Goal: Navigation & Orientation: Find specific page/section

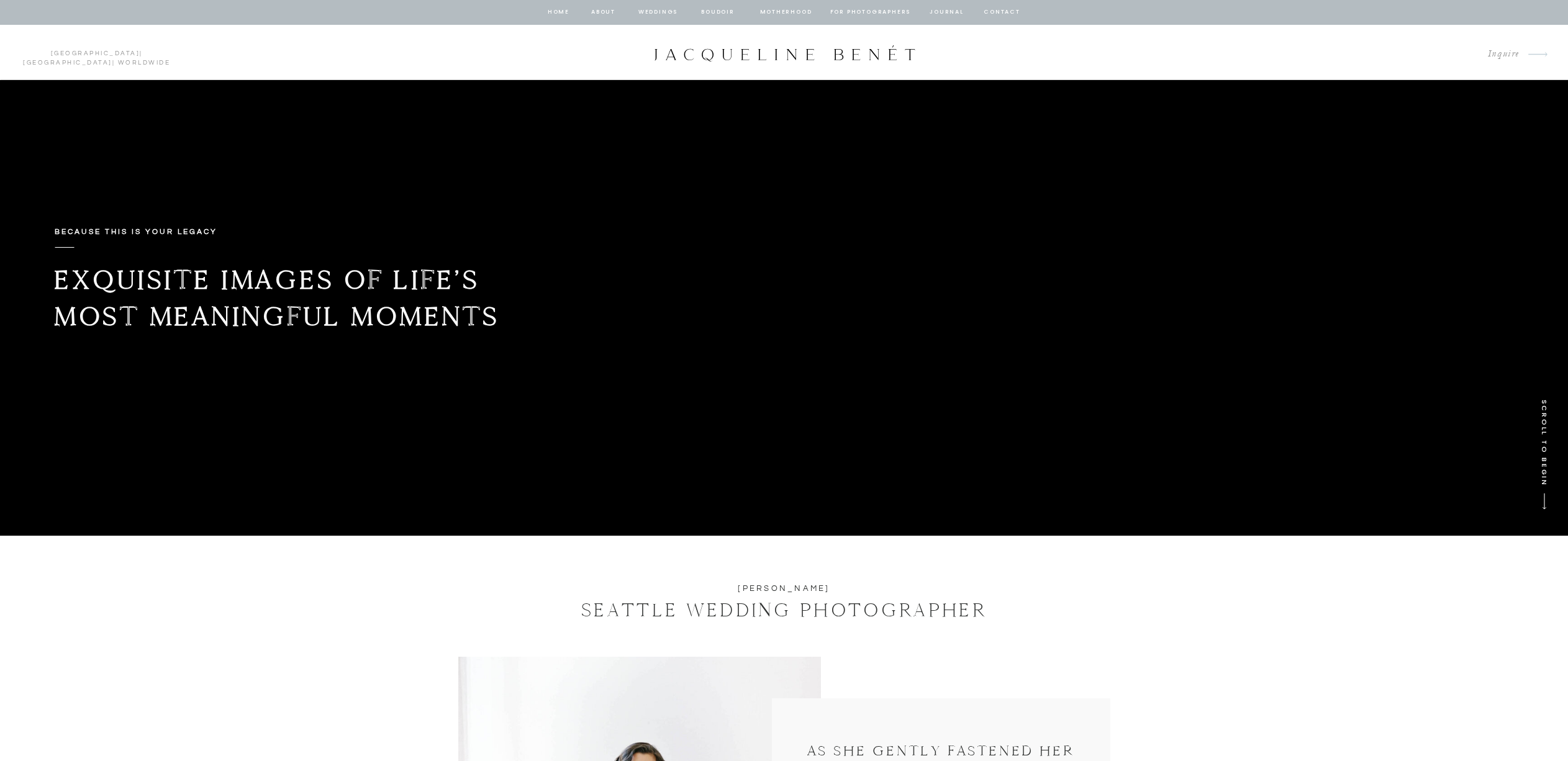
click at [650, 12] on nav "Weddings" at bounding box center [659, 12] width 42 height 11
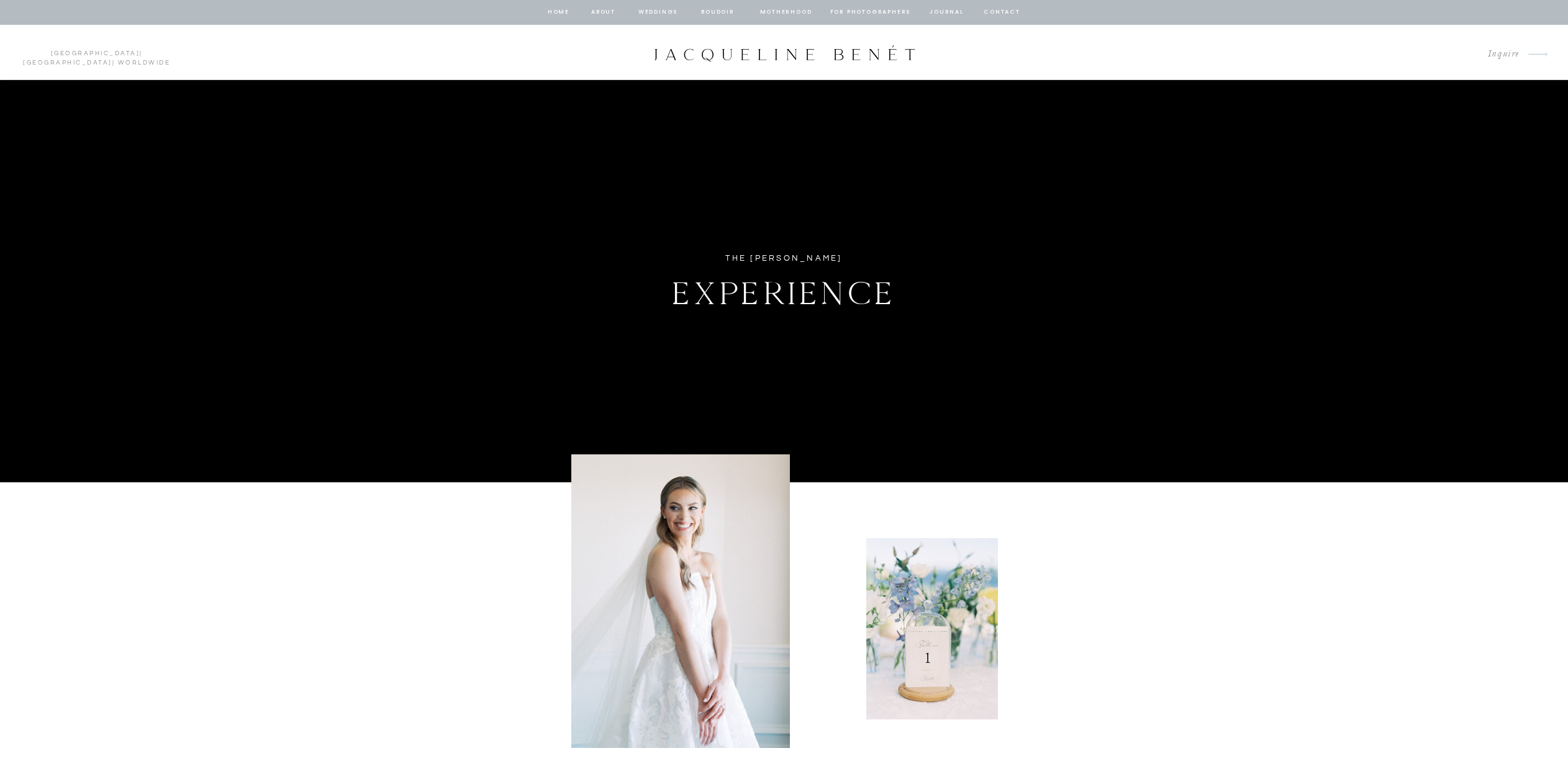
click at [659, 12] on nav "Weddings" at bounding box center [659, 12] width 42 height 11
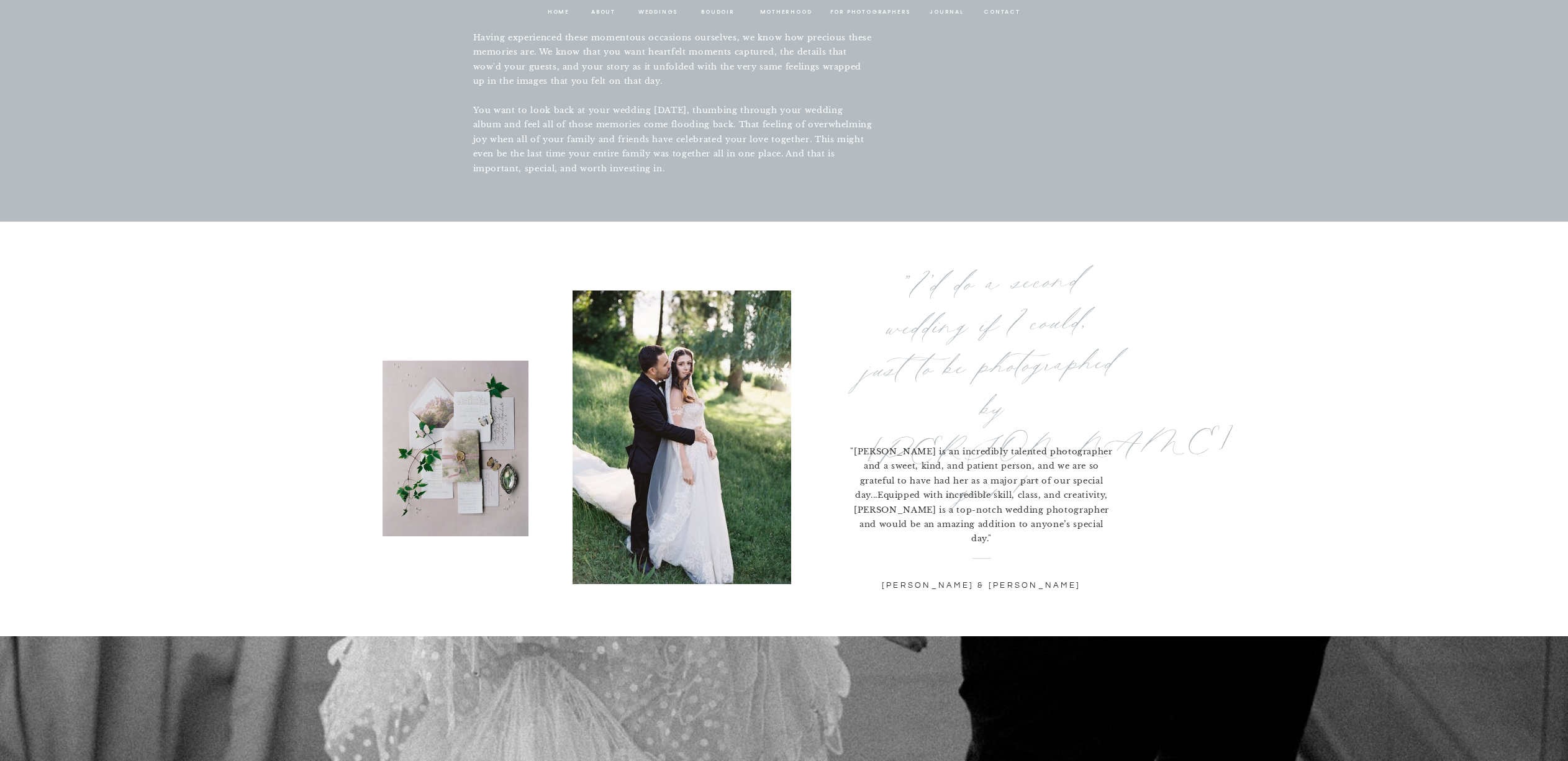
scroll to position [4137, 0]
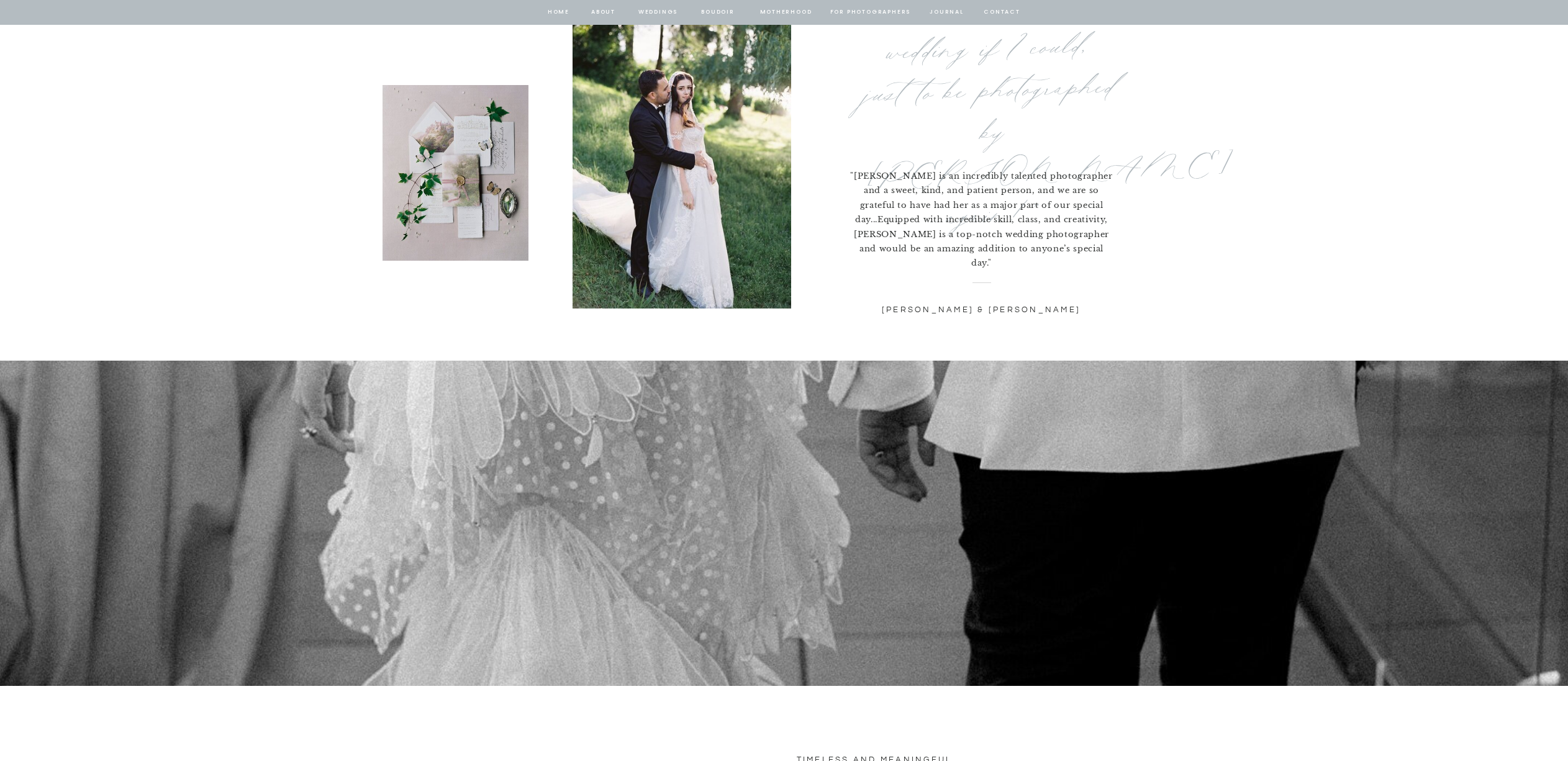
click at [702, 164] on div at bounding box center [681, 162] width 219 height 294
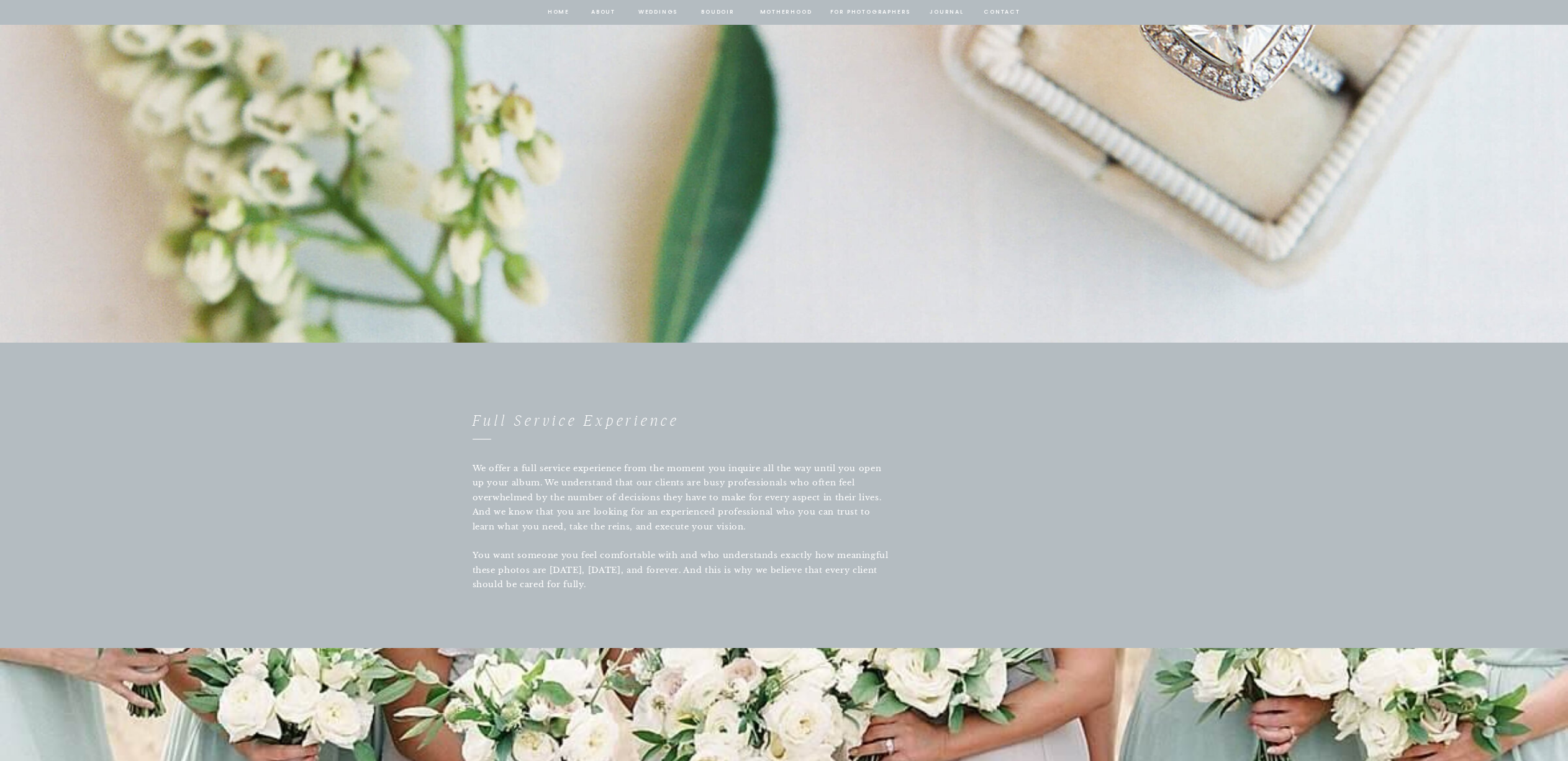
scroll to position [285, 0]
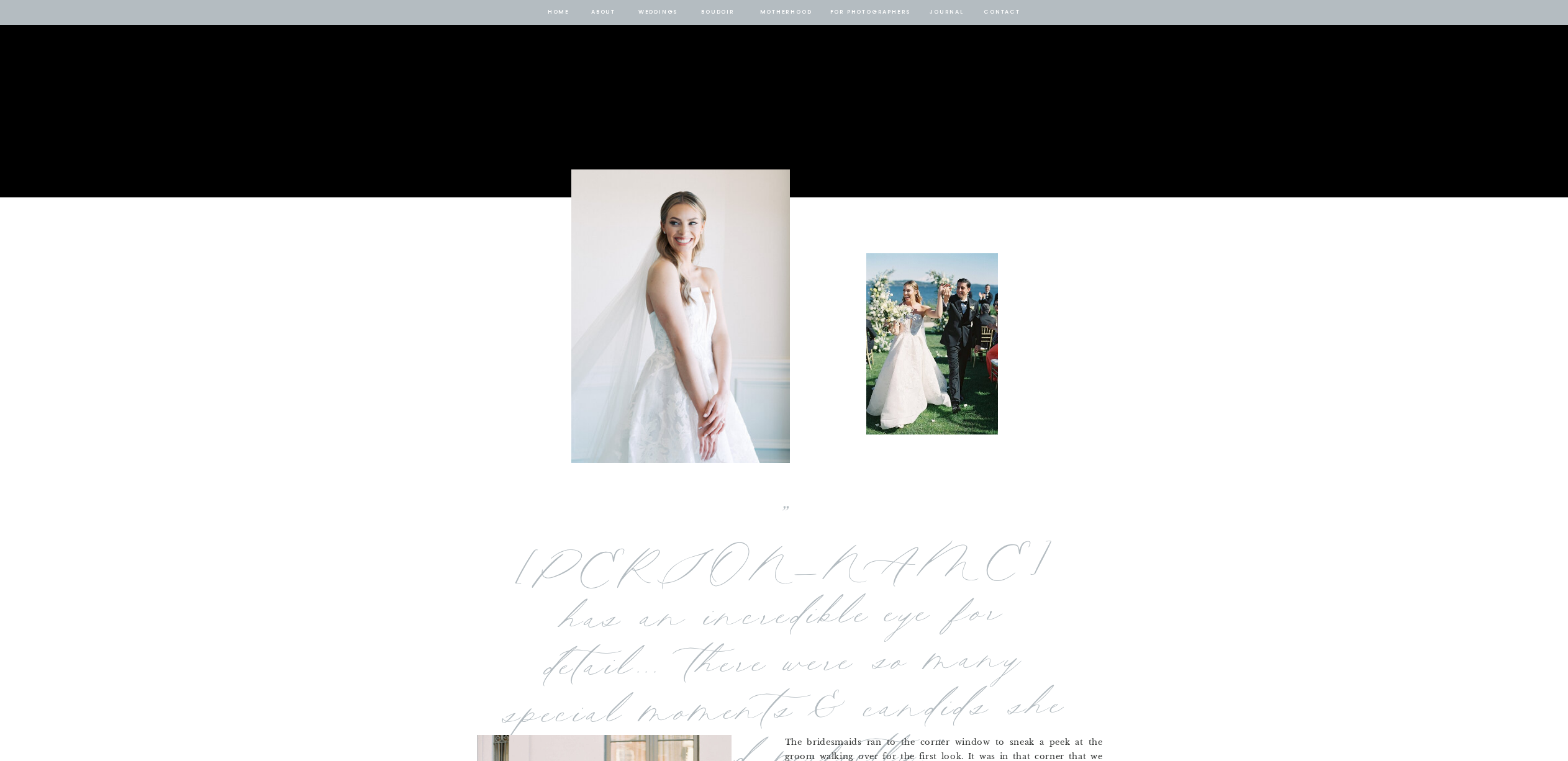
click at [557, 12] on nav "home" at bounding box center [559, 12] width 23 height 11
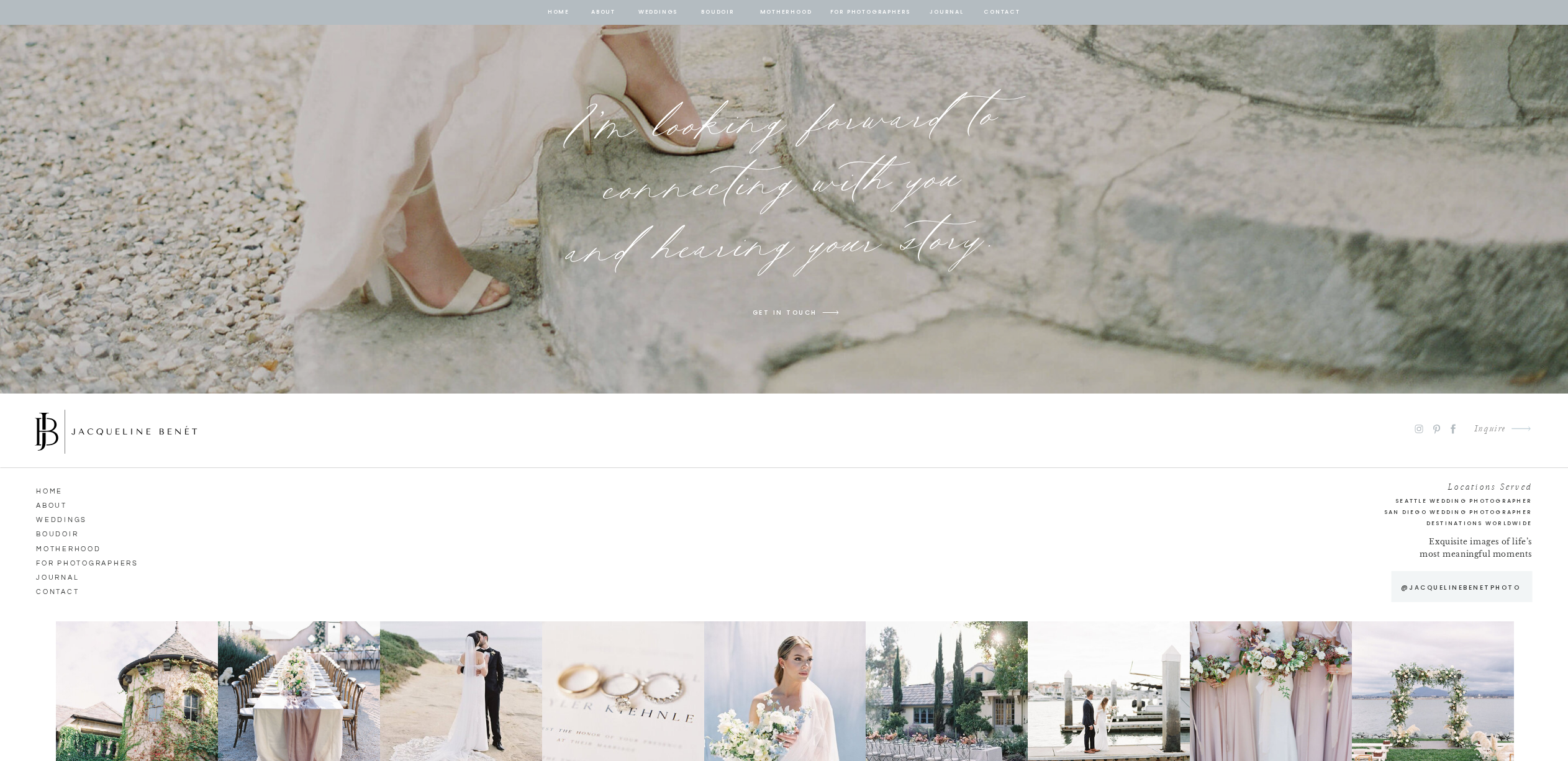
scroll to position [9388, 0]
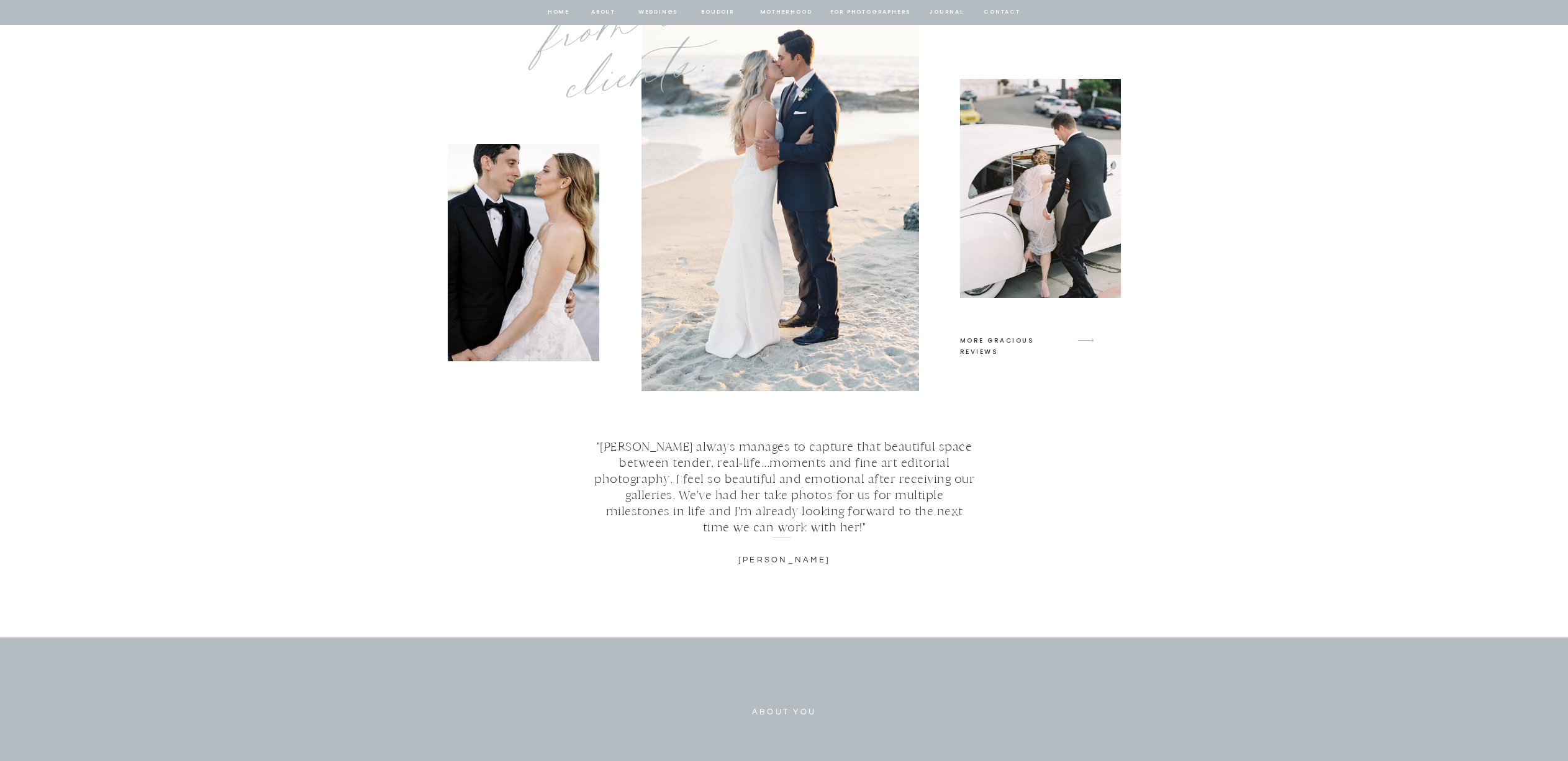
scroll to position [4937, 0]
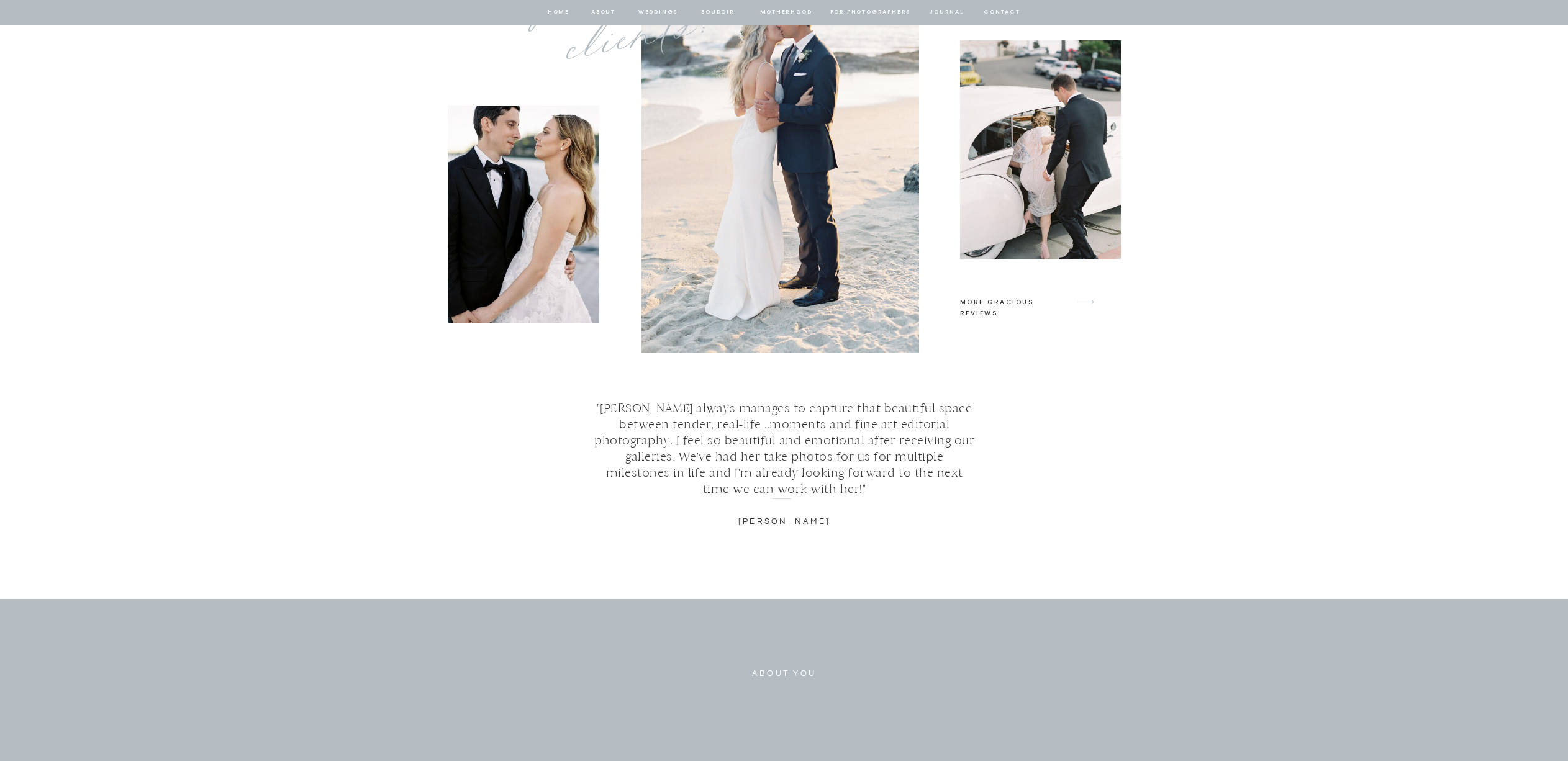
click at [1029, 189] on div at bounding box center [1040, 150] width 161 height 219
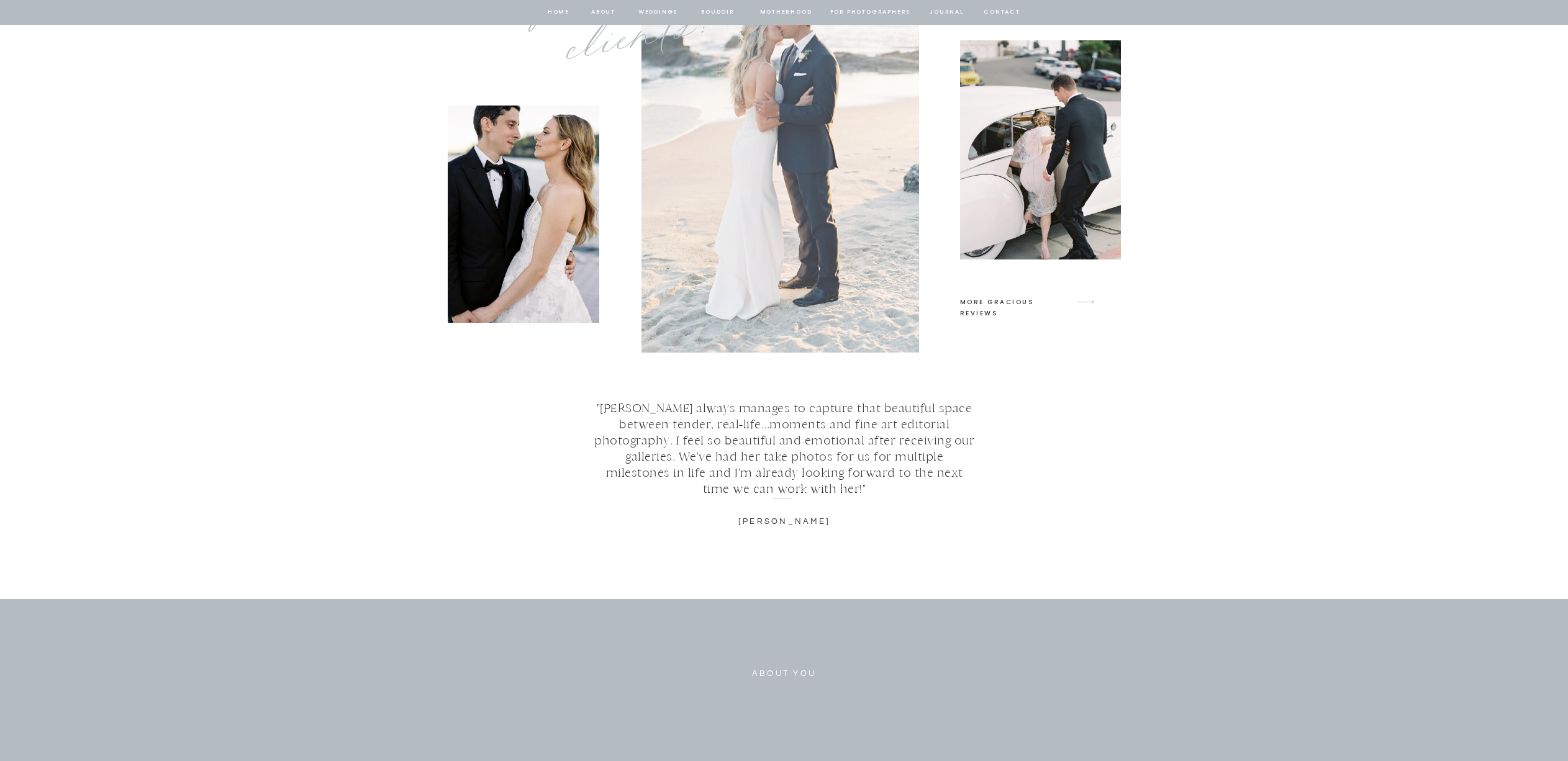
click at [749, 233] on div at bounding box center [780, 153] width 278 height 399
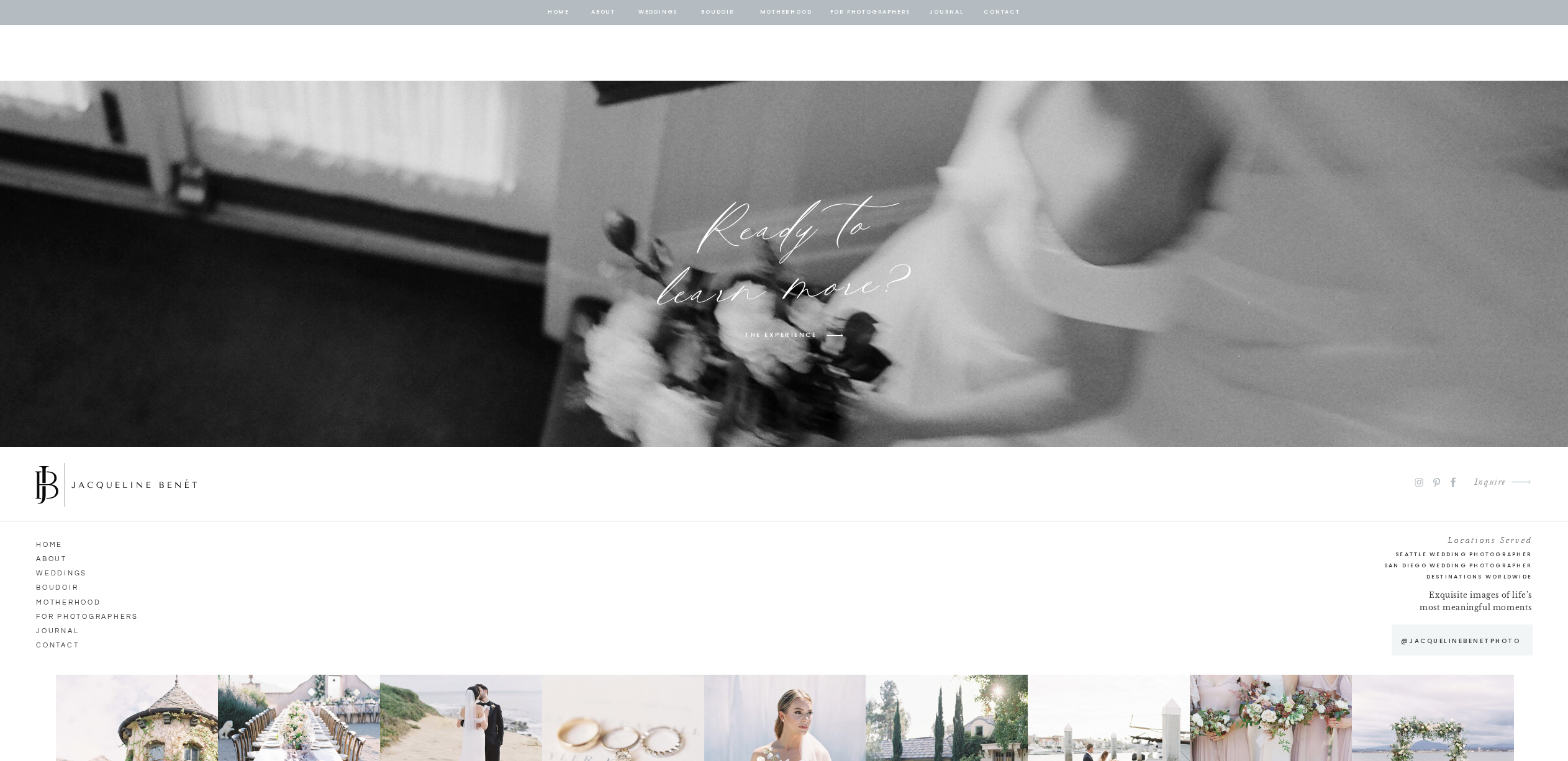
scroll to position [6565, 0]
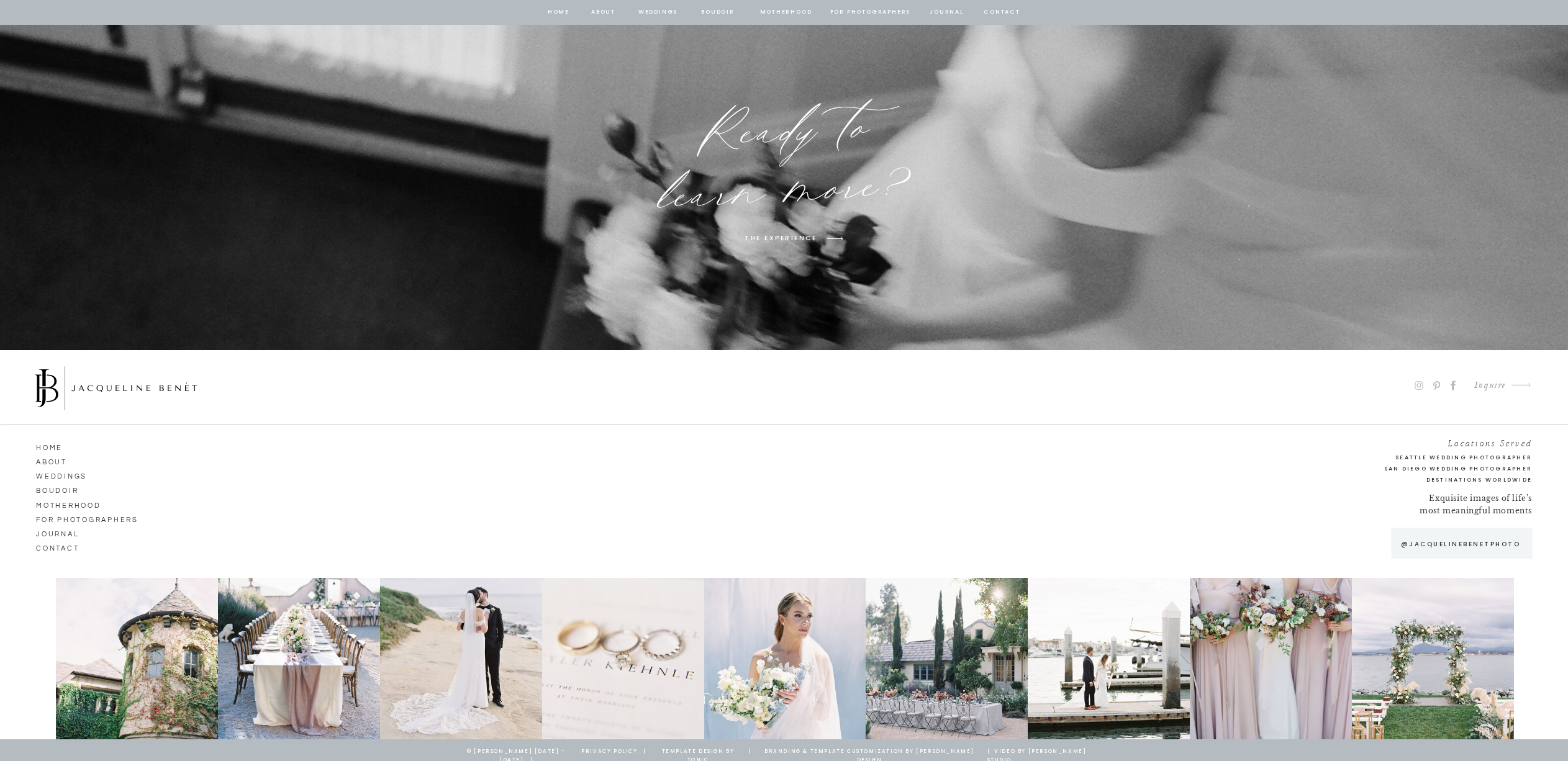
click at [83, 518] on nav "for photographers" at bounding box center [91, 518] width 110 height 11
click at [74, 503] on nav "Motherhood" at bounding box center [71, 504] width 71 height 11
click at [63, 531] on nav "journal" at bounding box center [82, 532] width 93 height 11
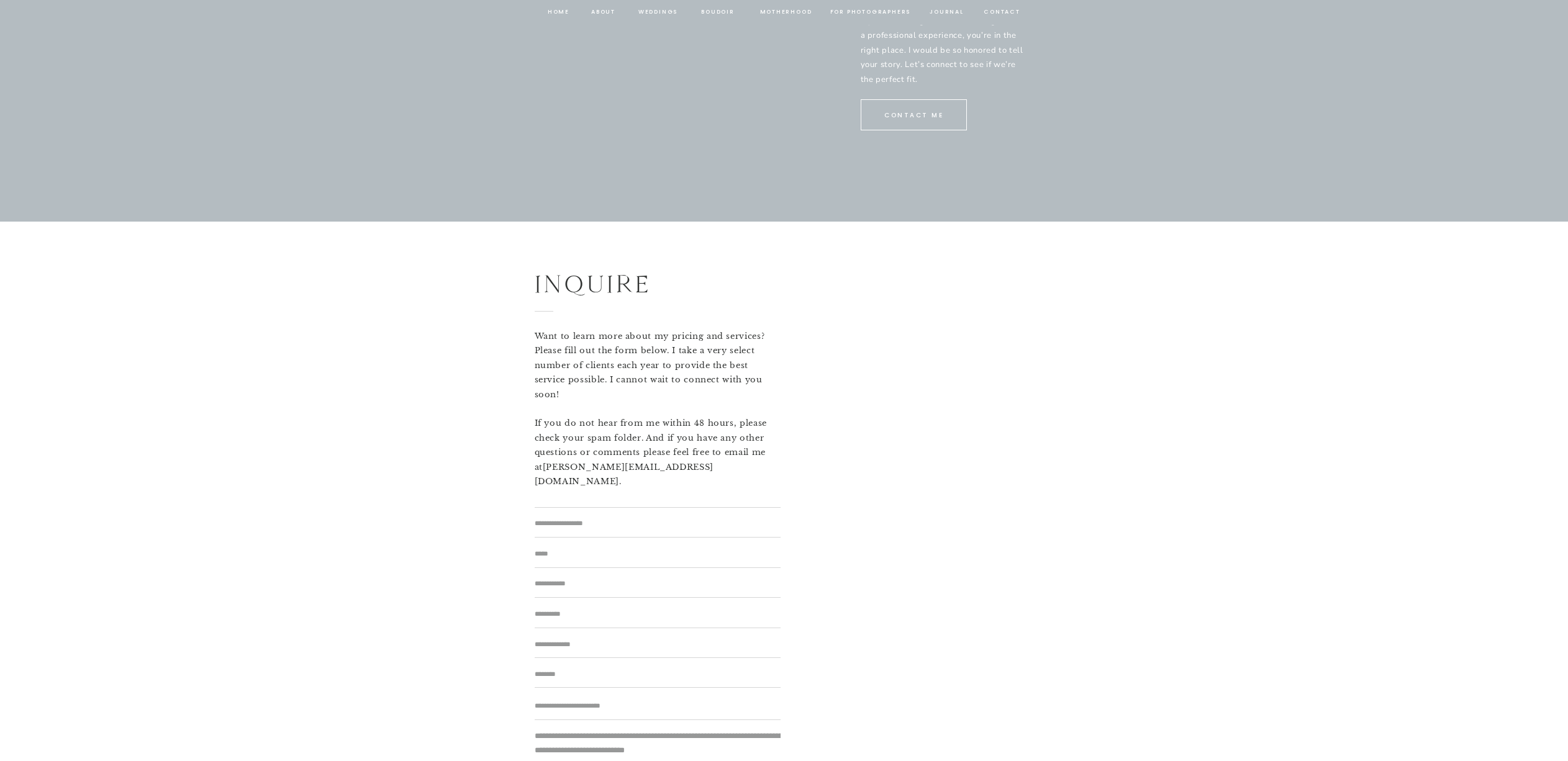
scroll to position [8013, 0]
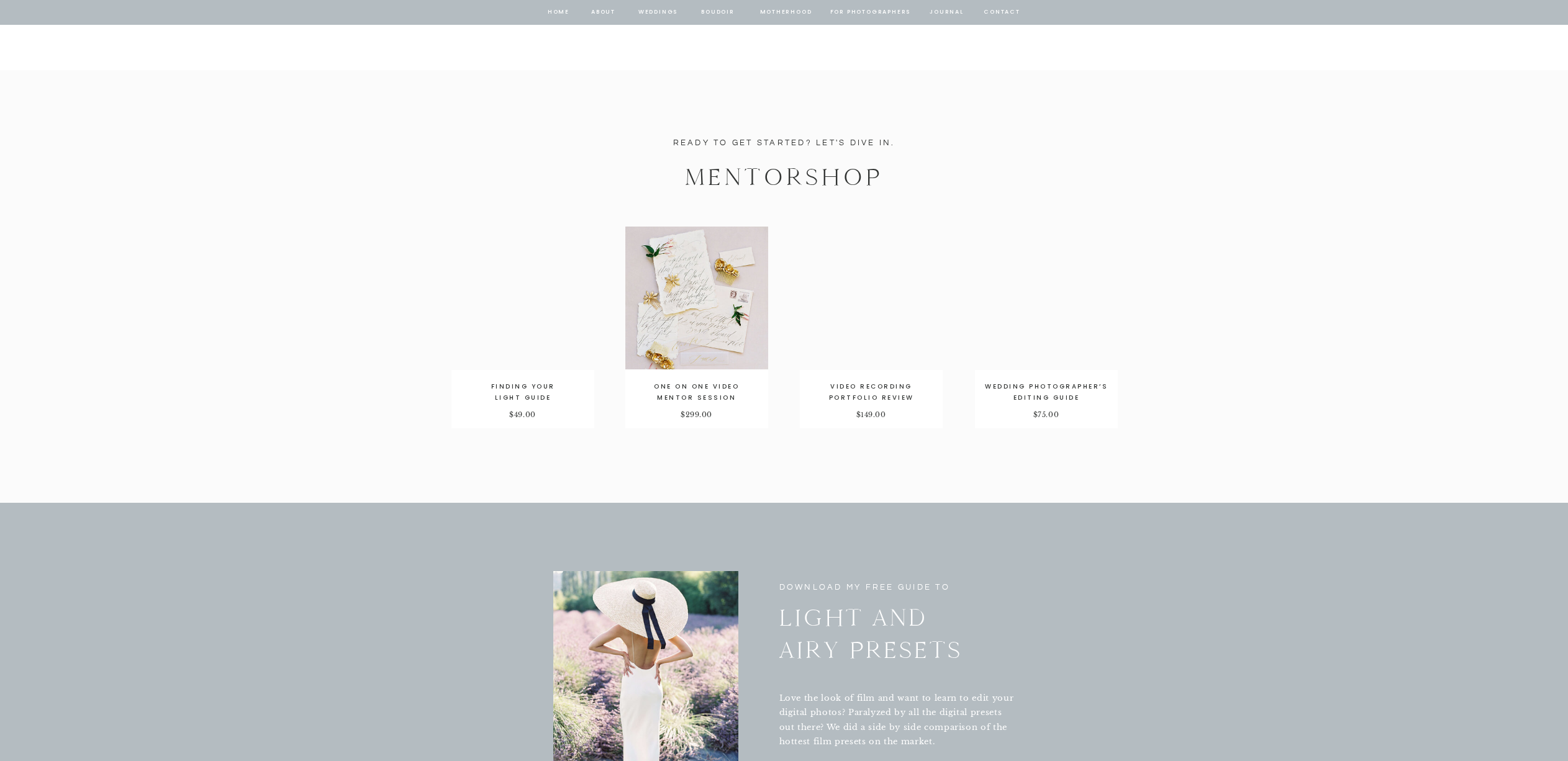
scroll to position [2515, 0]
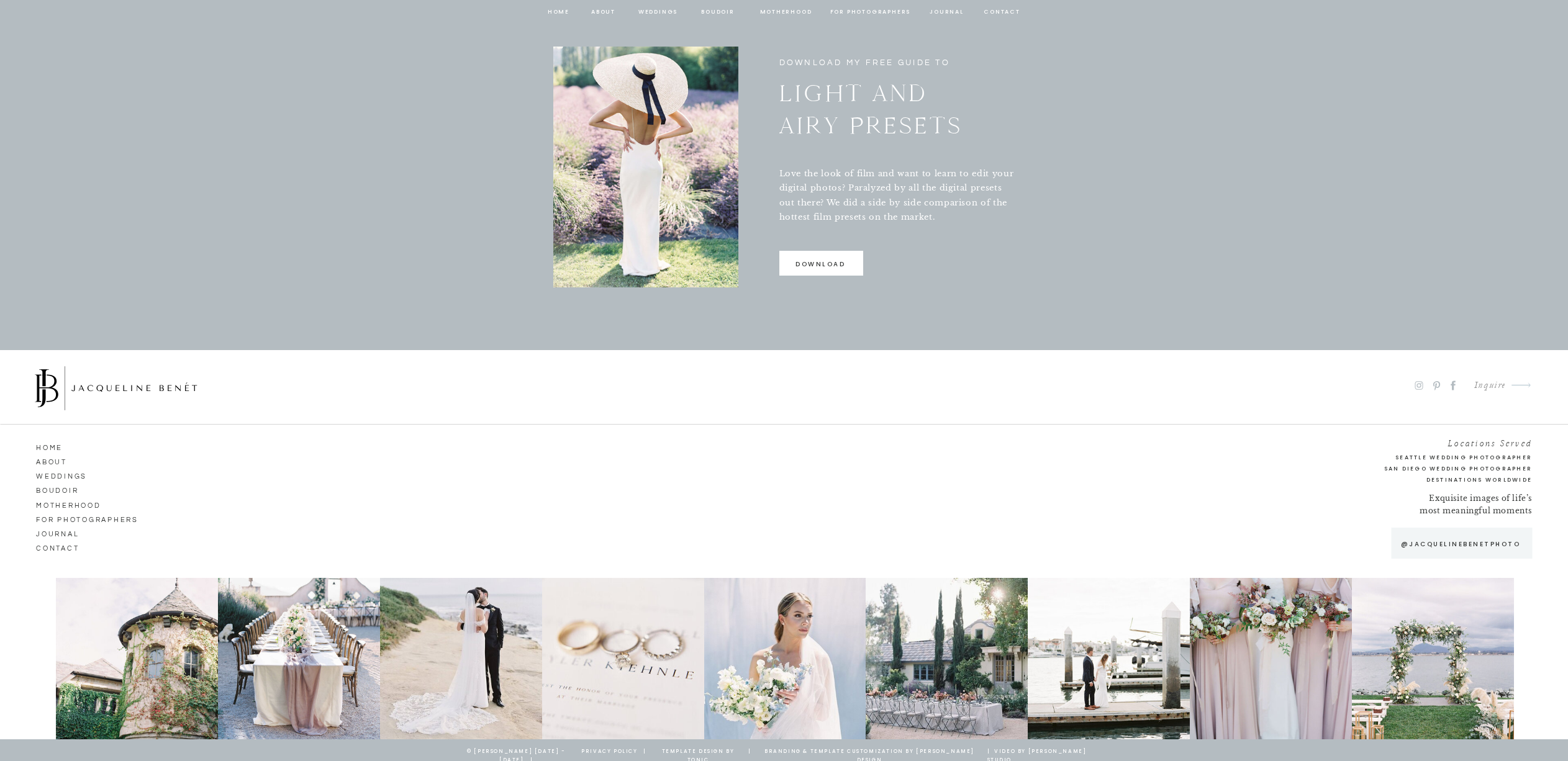
click at [842, 265] on p "download" at bounding box center [820, 267] width 83 height 16
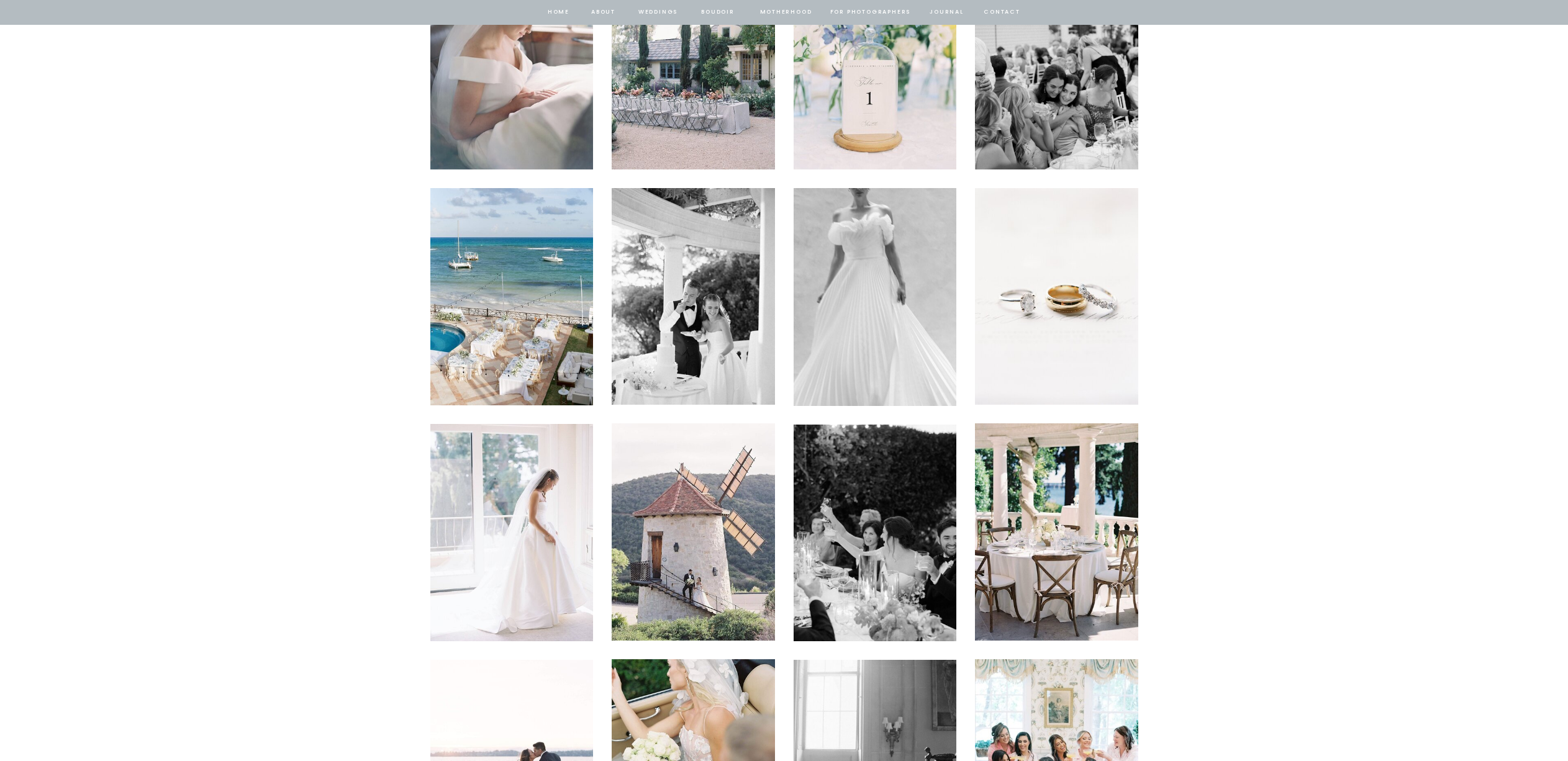
scroll to position [3915, 0]
